Goal: Task Accomplishment & Management: Manage account settings

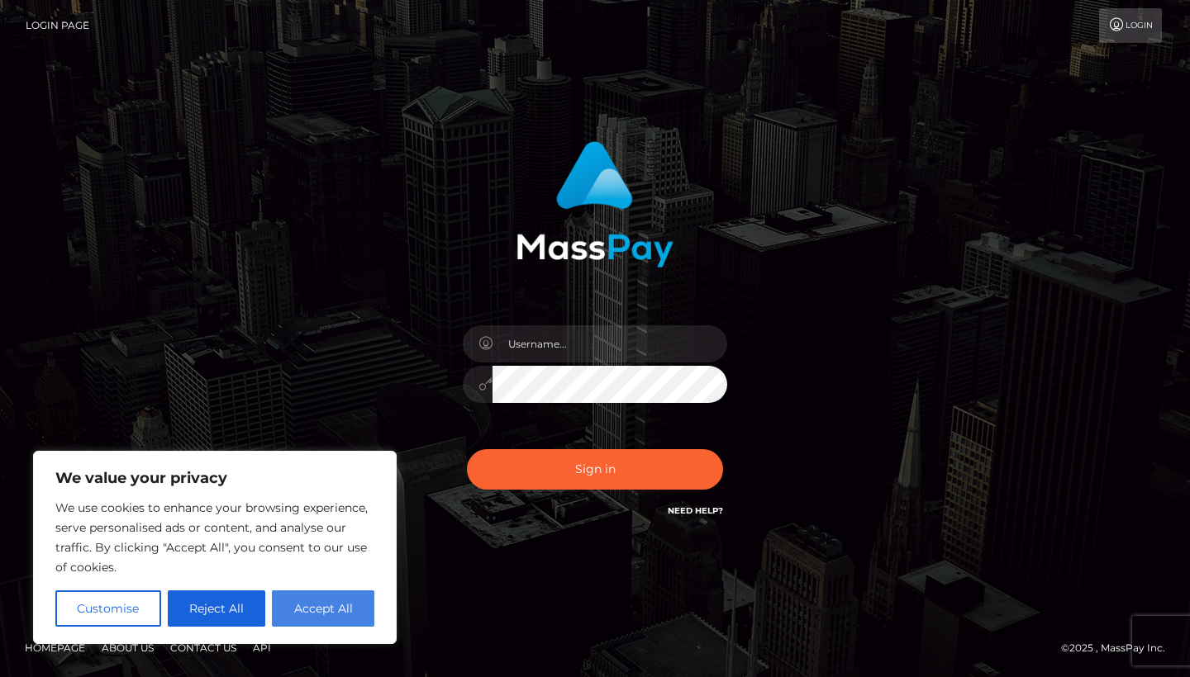
click at [331, 600] on button "Accept All" at bounding box center [323, 609] width 102 height 36
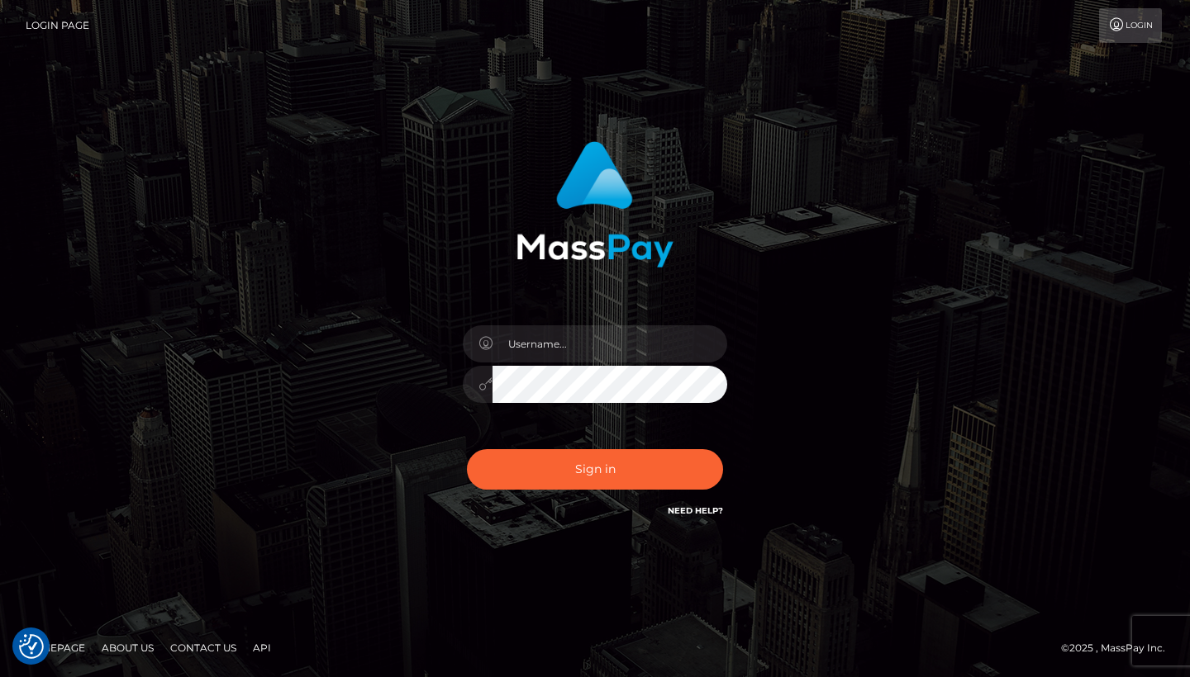
checkbox input "true"
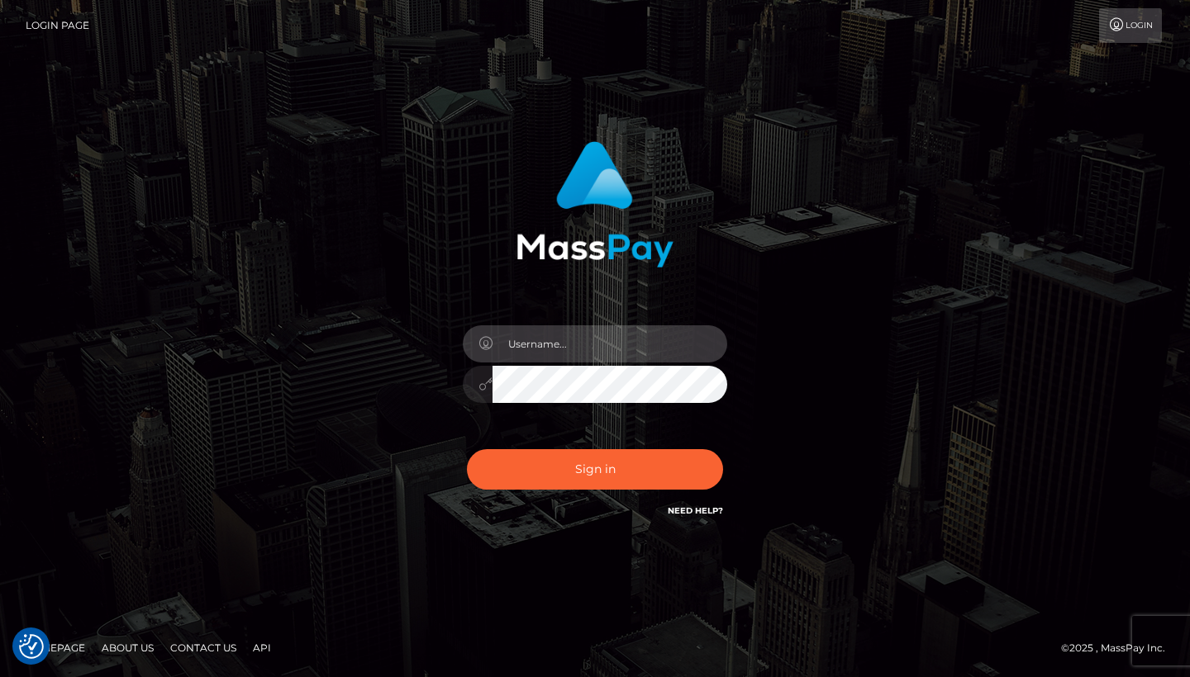
click at [564, 343] on input "text" at bounding box center [609, 344] width 235 height 37
paste input "amureva3@gmail.com"
type input "amureva3@gmail.com"
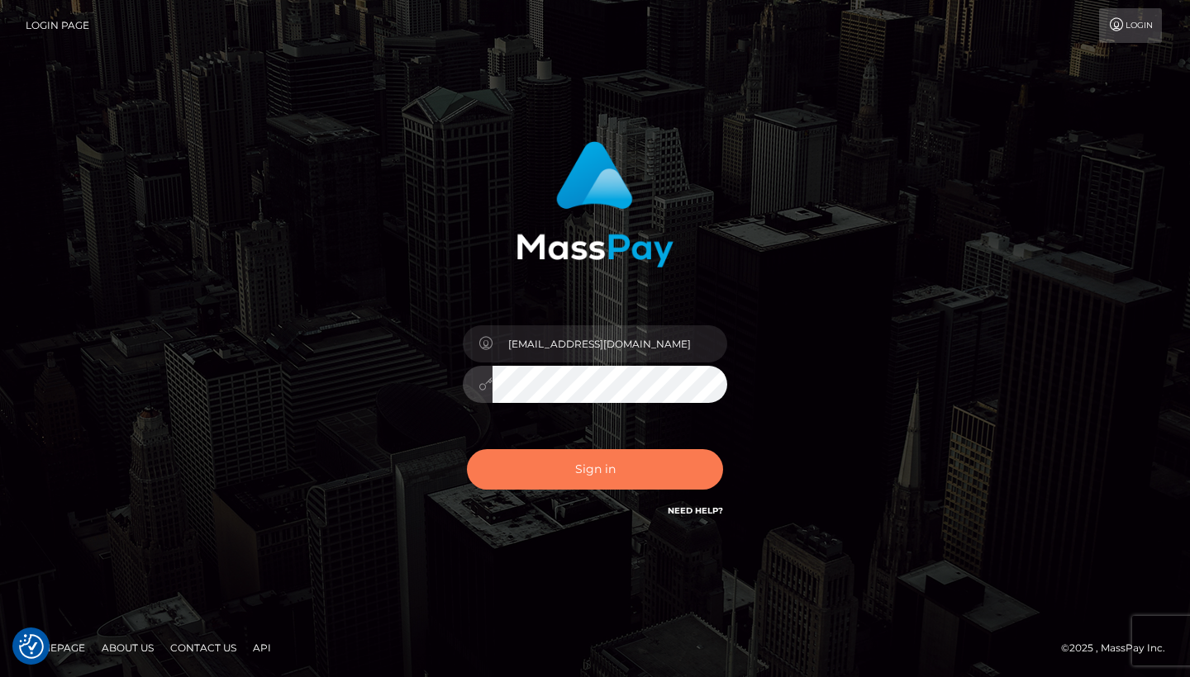
click at [614, 481] on button "Sign in" at bounding box center [595, 469] width 256 height 40
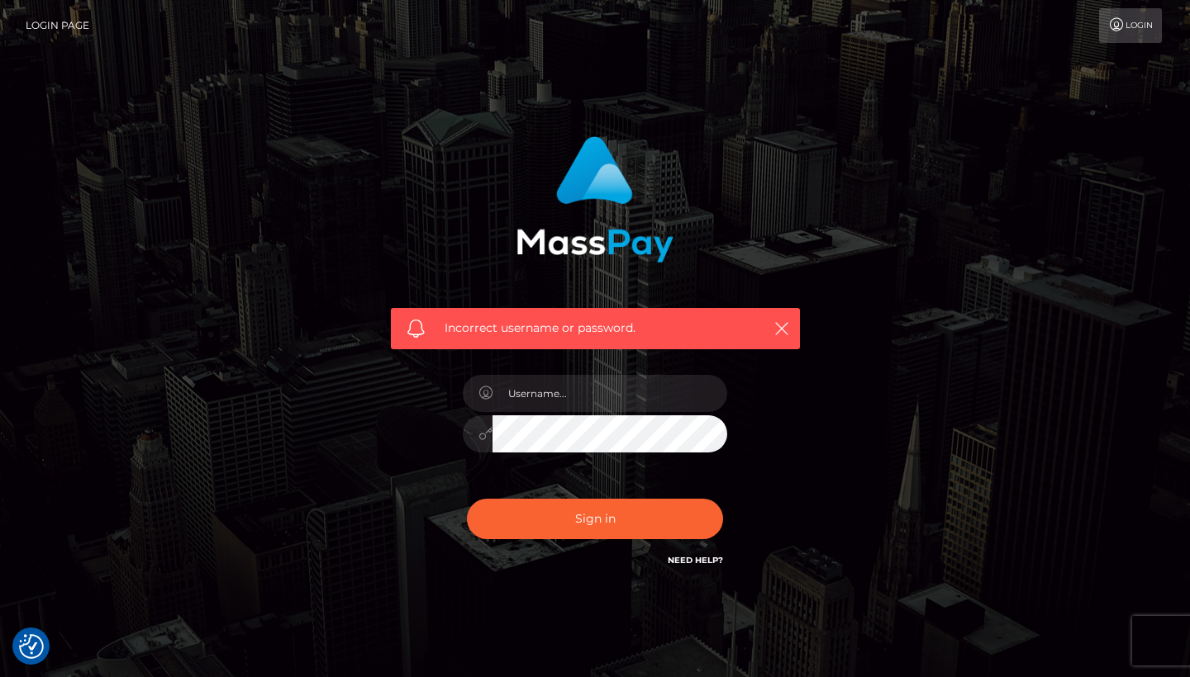
click at [67, 10] on link "Login Page" at bounding box center [58, 25] width 64 height 35
click at [68, 26] on link "Login Page" at bounding box center [58, 25] width 64 height 35
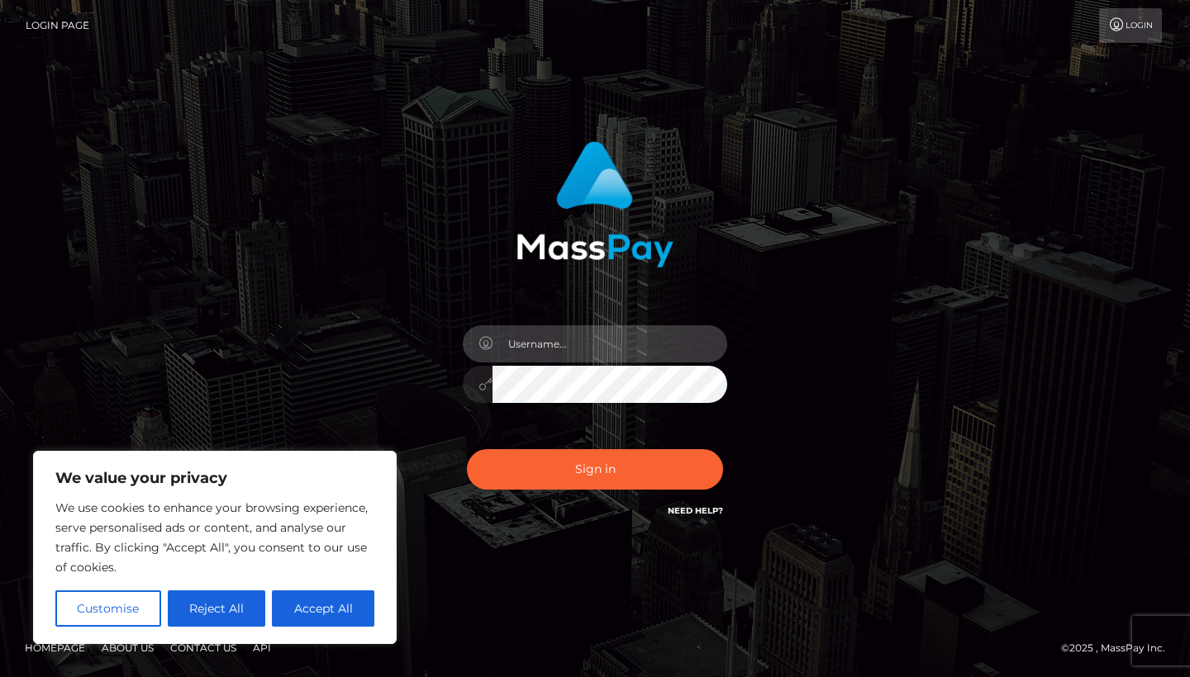
type input "[EMAIL_ADDRESS][DOMAIN_NAME]"
click at [595, 469] on button "Sign in" at bounding box center [595, 469] width 256 height 40
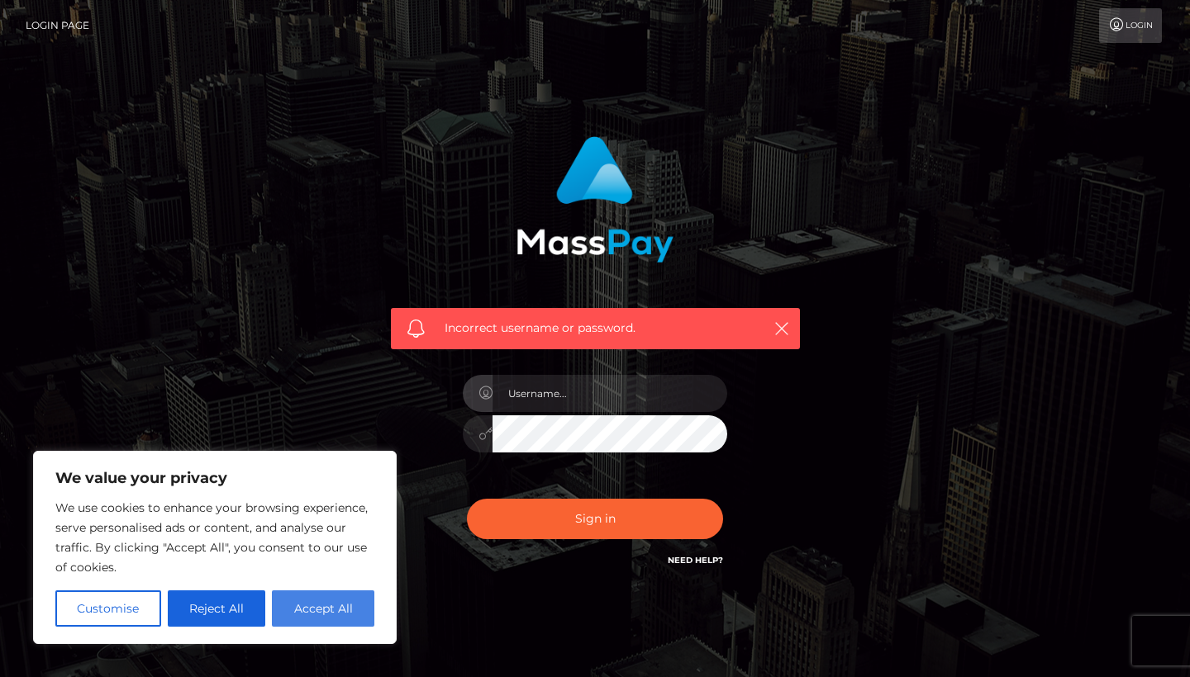
click at [337, 605] on button "Accept All" at bounding box center [323, 609] width 102 height 36
checkbox input "true"
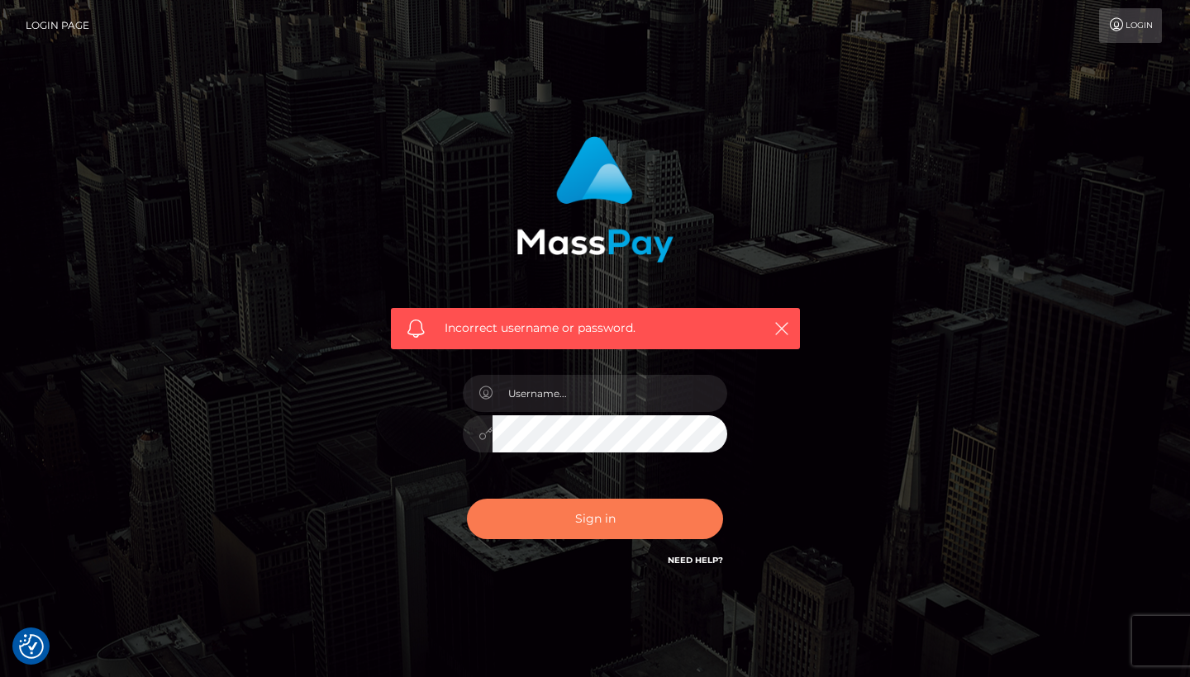
click at [577, 516] on button "Sign in" at bounding box center [595, 519] width 256 height 40
